Goal: Task Accomplishment & Management: Manage account settings

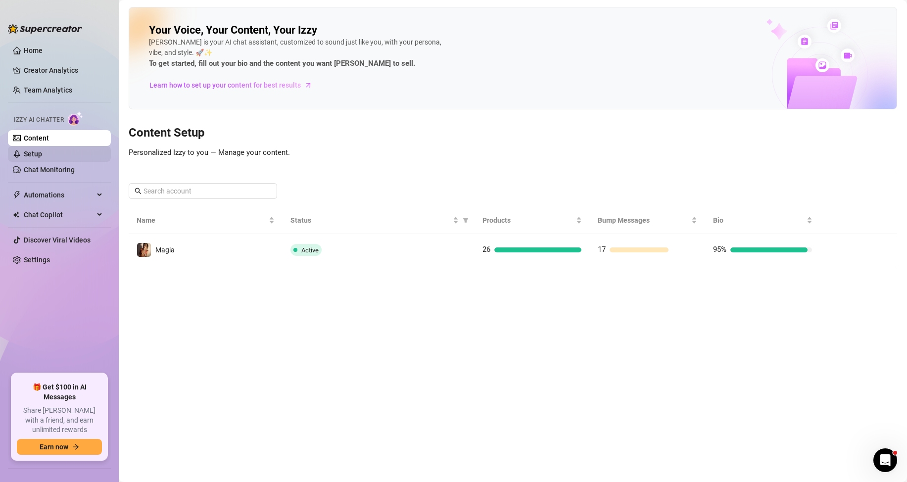
click at [31, 153] on link "Setup" at bounding box center [33, 154] width 18 height 8
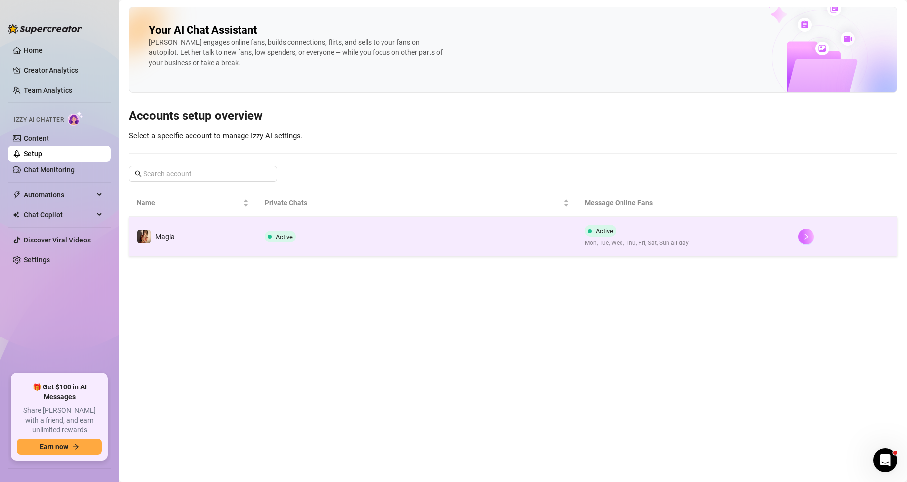
click at [805, 236] on icon "right" at bounding box center [805, 236] width 7 height 7
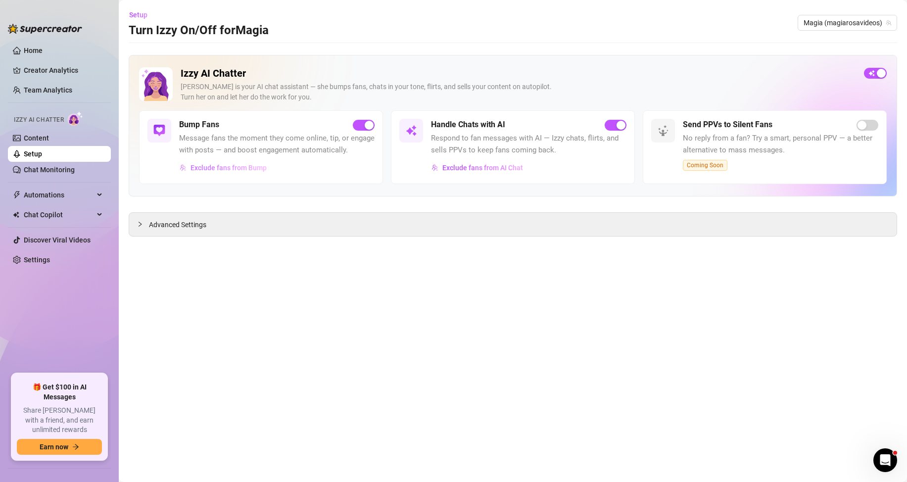
click at [209, 169] on span "Exclude fans from Bump" at bounding box center [228, 168] width 76 height 8
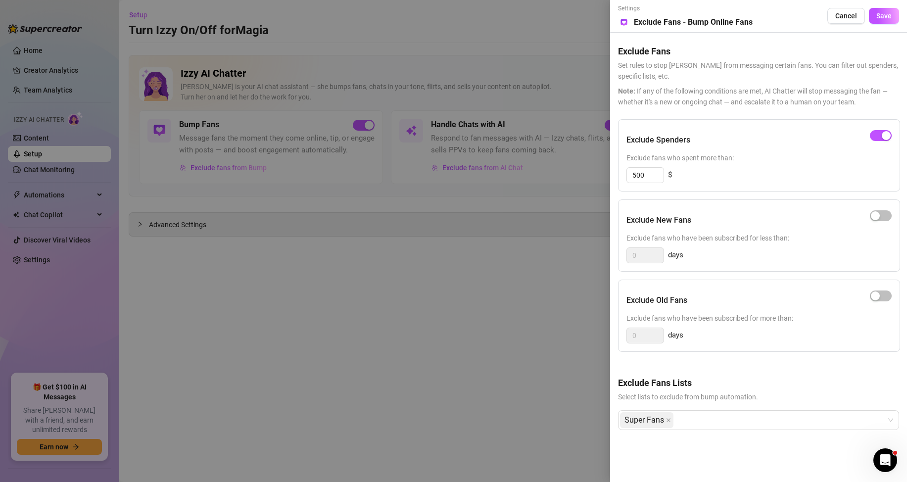
click at [346, 201] on div at bounding box center [453, 241] width 907 height 482
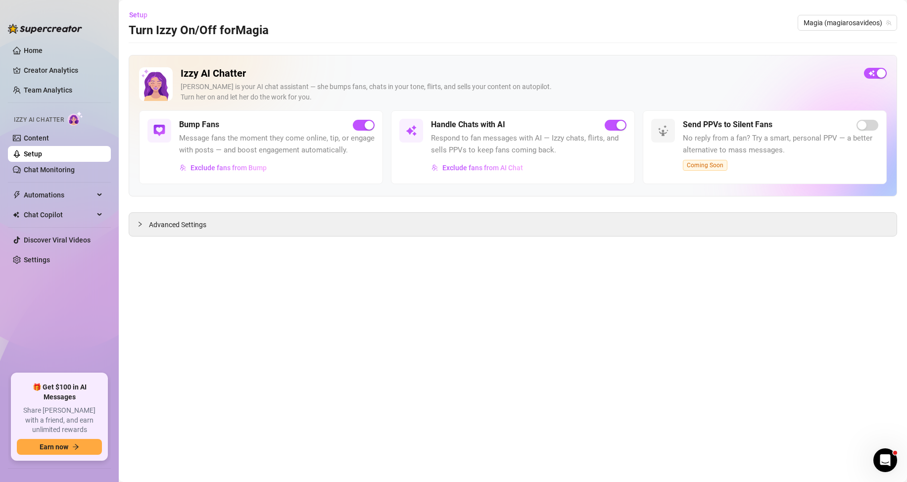
click at [196, 119] on h5 "Bump Fans" at bounding box center [199, 125] width 40 height 12
click at [157, 221] on span "Advanced Settings" at bounding box center [177, 224] width 57 height 11
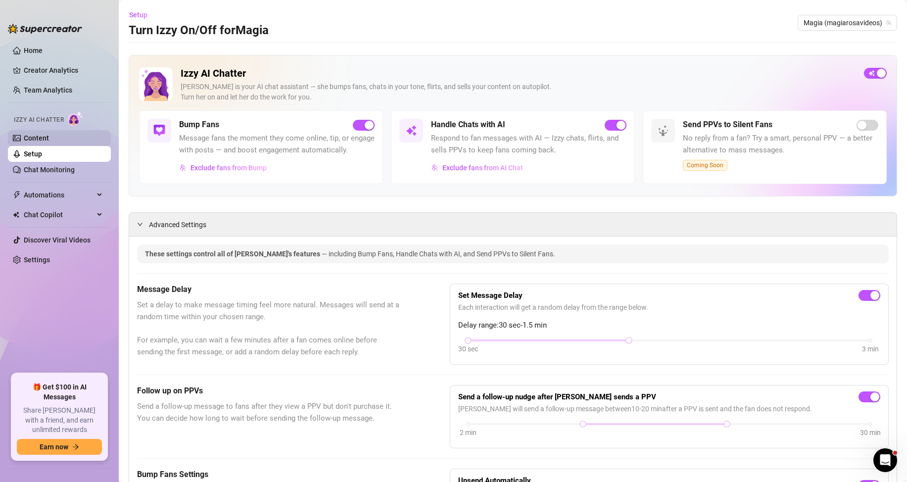
click at [39, 137] on link "Content" at bounding box center [36, 138] width 25 height 8
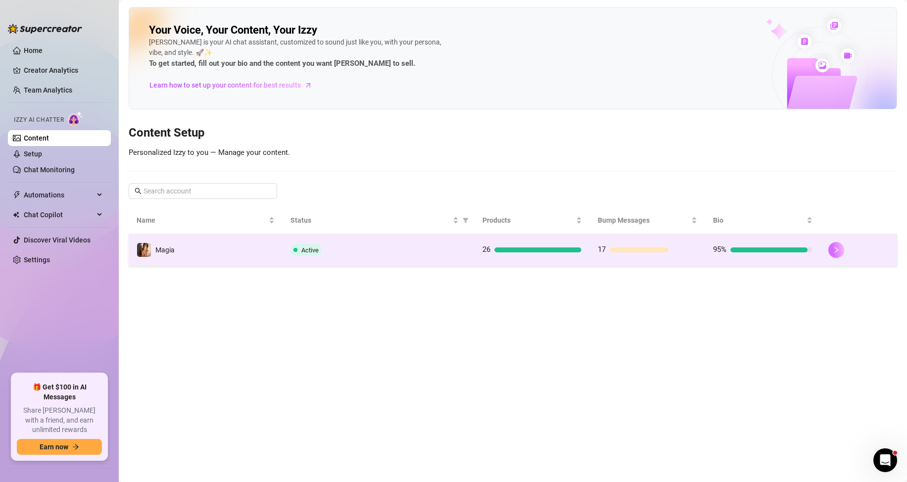
click at [834, 254] on button "button" at bounding box center [836, 250] width 16 height 16
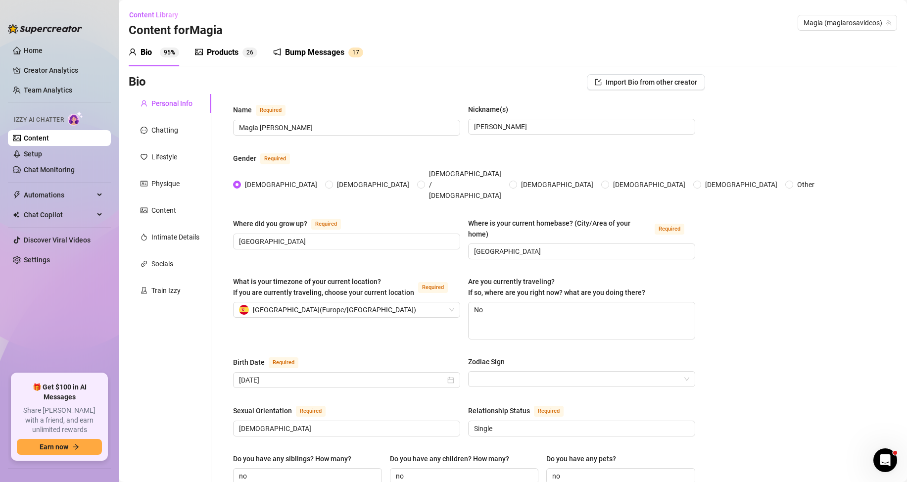
click at [286, 52] on div "Bump Messages" at bounding box center [314, 52] width 59 height 12
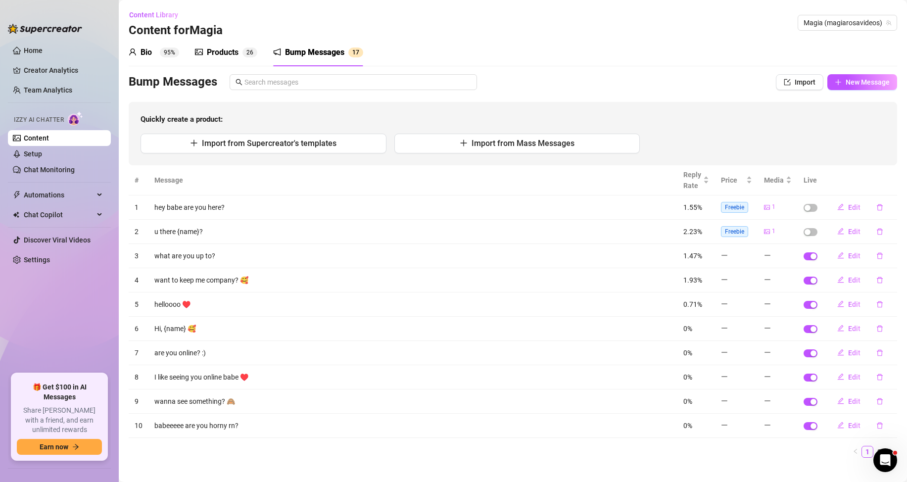
scroll to position [13, 0]
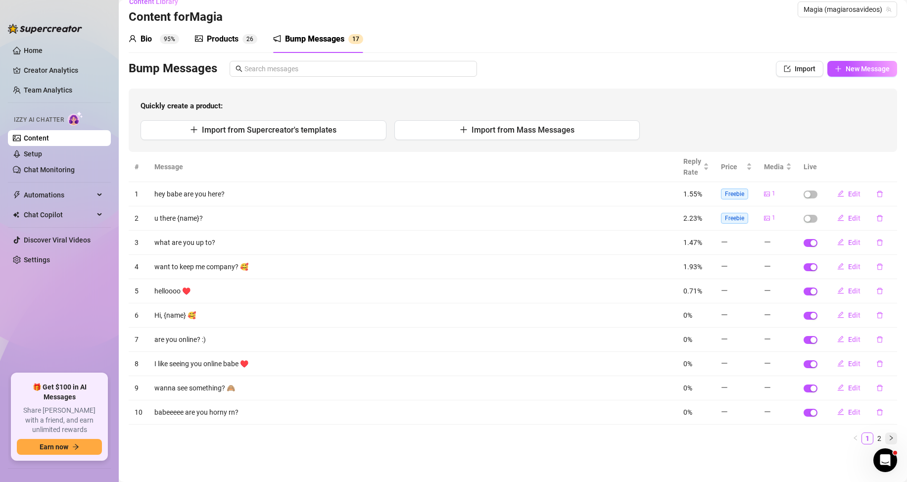
click at [888, 437] on icon "right" at bounding box center [891, 438] width 6 height 6
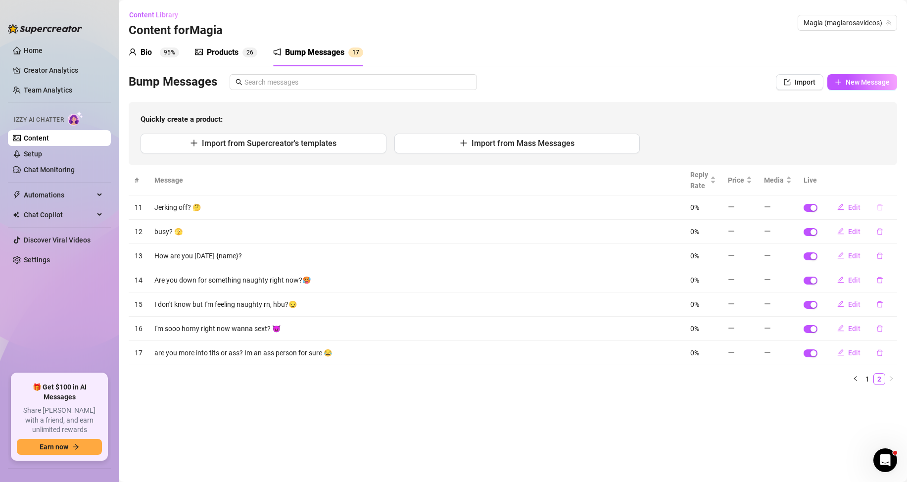
click at [879, 206] on icon "delete" at bounding box center [879, 207] width 7 height 7
click at [891, 183] on span "Yes" at bounding box center [890, 182] width 12 height 8
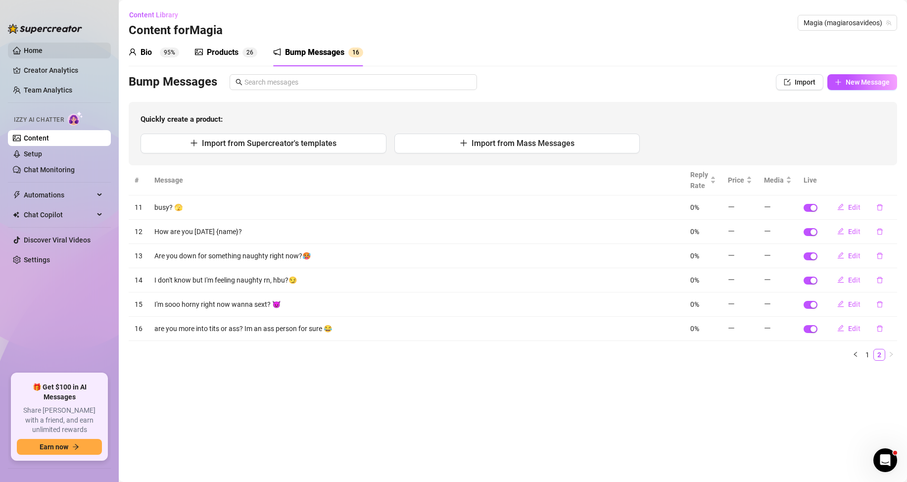
click at [34, 49] on link "Home" at bounding box center [33, 50] width 19 height 8
